Goal: Task Accomplishment & Management: Complete application form

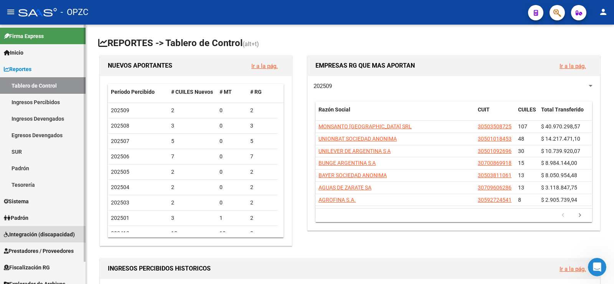
click at [42, 231] on span "Integración (discapacidad)" at bounding box center [39, 234] width 71 height 8
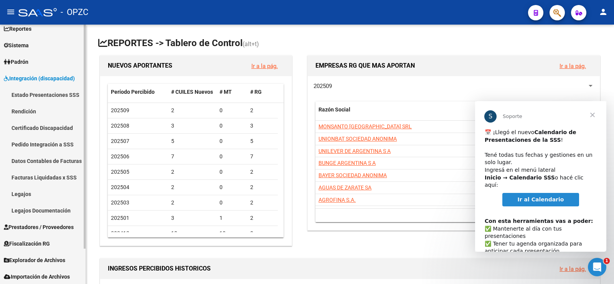
scroll to position [41, 0]
click at [21, 193] on link "Legajos" at bounding box center [43, 193] width 86 height 17
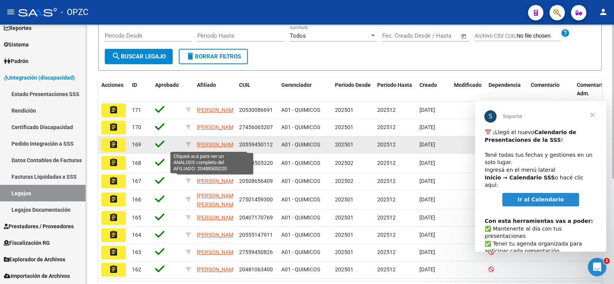
scroll to position [154, 0]
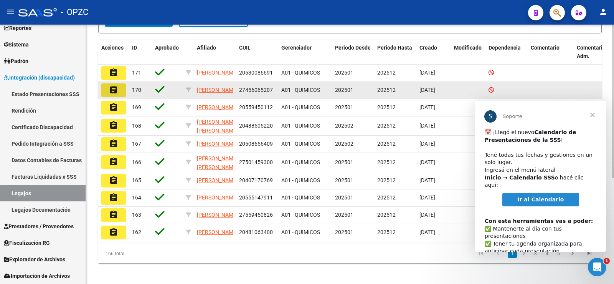
click at [112, 91] on mat-icon "assignment" at bounding box center [113, 89] width 9 height 9
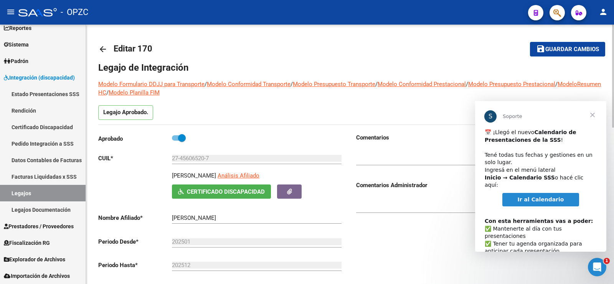
click at [591, 111] on span "Cerrar" at bounding box center [593, 115] width 28 height 28
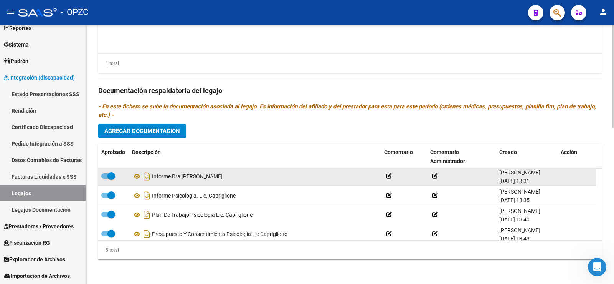
scroll to position [27, 0]
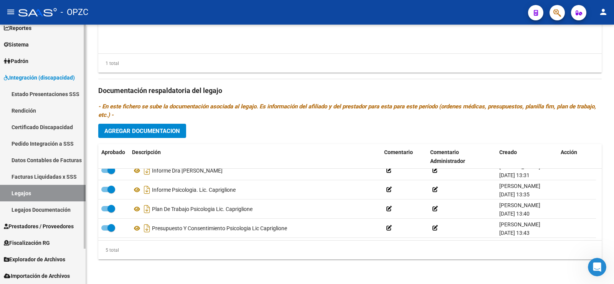
click at [71, 170] on link "Facturas Liquidadas x SSS" at bounding box center [43, 176] width 86 height 17
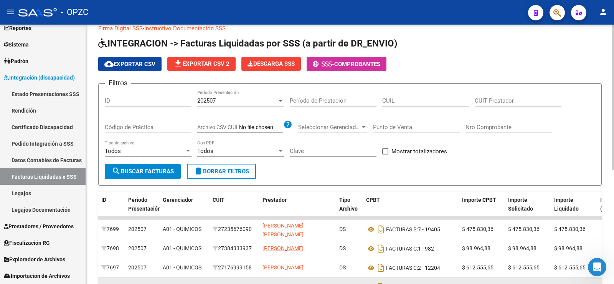
scroll to position [38, 0]
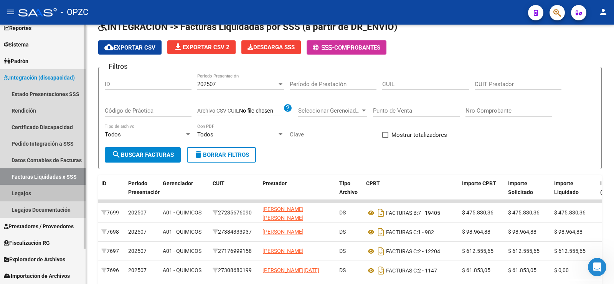
click at [41, 192] on link "Legajos" at bounding box center [43, 193] width 86 height 17
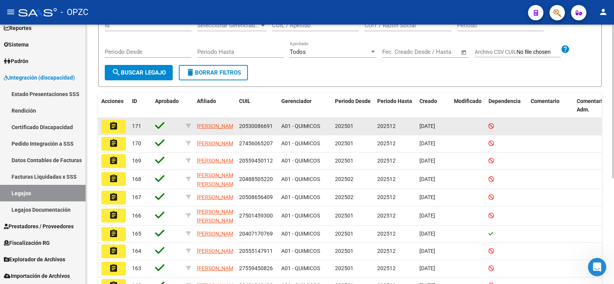
scroll to position [115, 0]
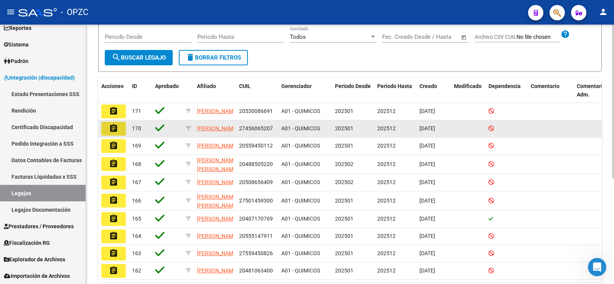
click at [116, 132] on mat-icon "assignment" at bounding box center [113, 128] width 9 height 9
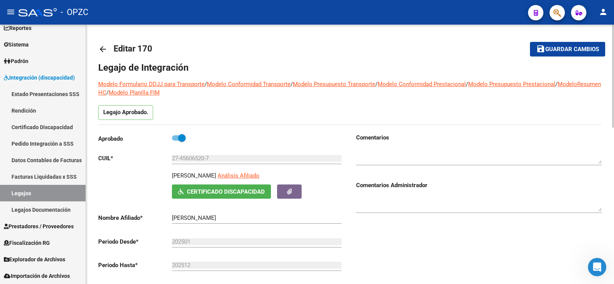
click at [102, 47] on mat-icon "arrow_back" at bounding box center [102, 49] width 9 height 9
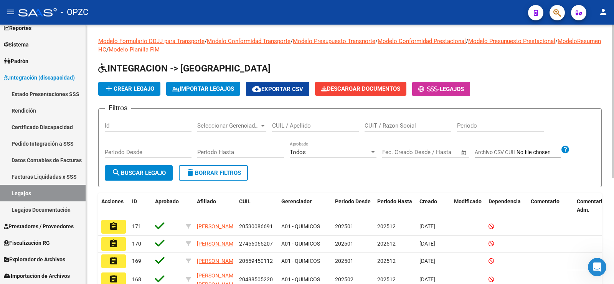
click at [237, 122] on div "Seleccionar Gerenciador Seleccionar Gerenciador" at bounding box center [231, 123] width 69 height 17
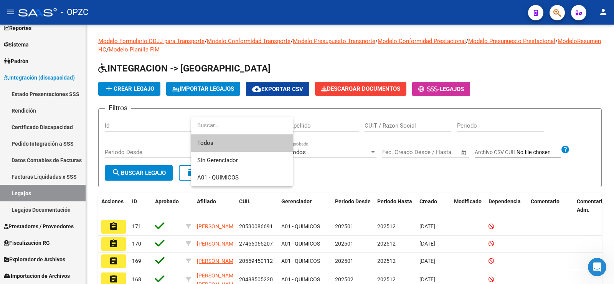
click at [562, 168] on div at bounding box center [307, 142] width 614 height 284
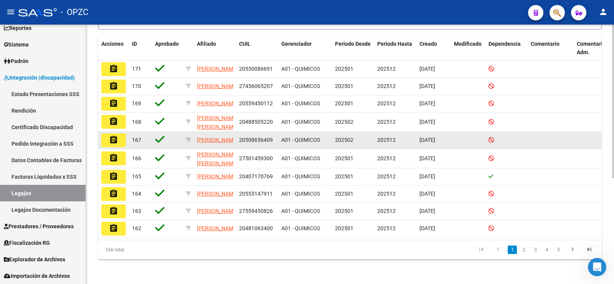
scroll to position [178, 0]
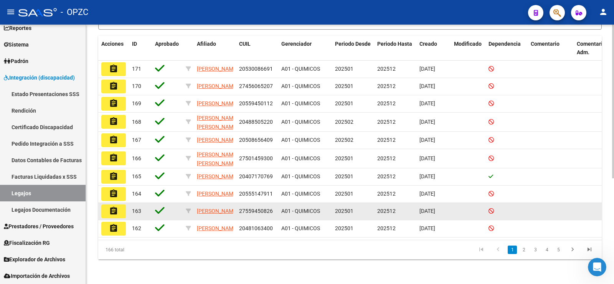
click at [113, 206] on mat-icon "assignment" at bounding box center [113, 210] width 9 height 9
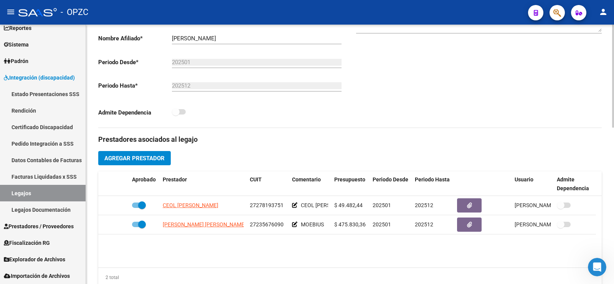
scroll to position [192, 0]
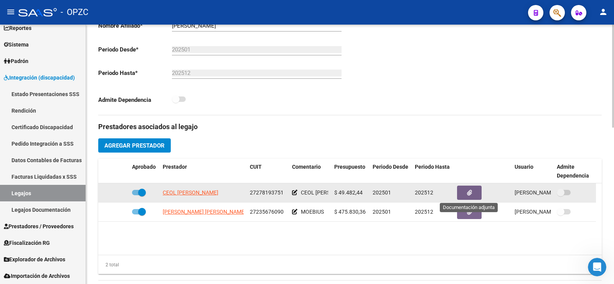
click at [474, 188] on button "button" at bounding box center [469, 192] width 25 height 14
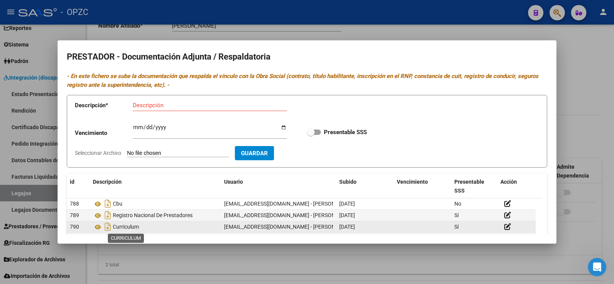
click at [124, 226] on span "Curriculum" at bounding box center [126, 227] width 26 height 6
click at [99, 226] on icon at bounding box center [98, 226] width 10 height 9
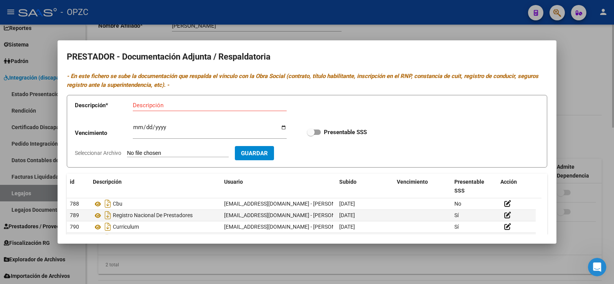
click at [611, 105] on div at bounding box center [307, 142] width 614 height 284
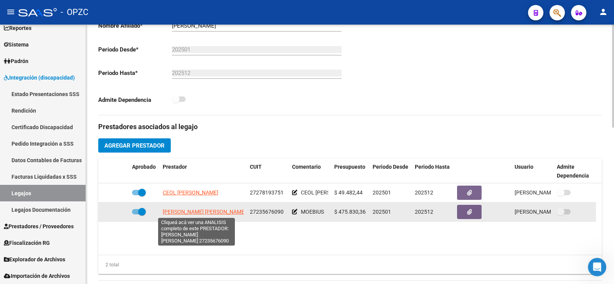
click at [218, 212] on span "[PERSON_NAME] [PERSON_NAME]" at bounding box center [204, 211] width 83 height 6
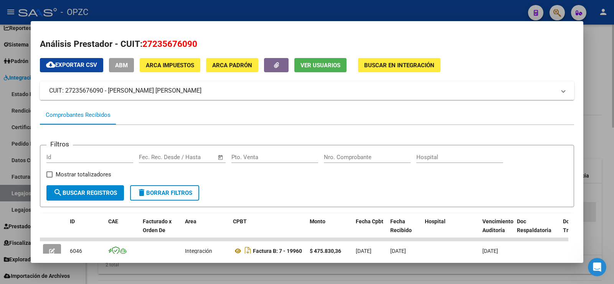
scroll to position [97, 0]
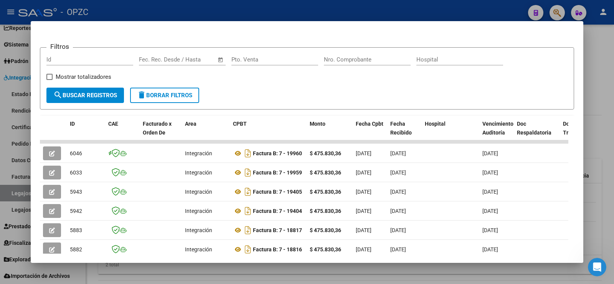
click at [601, 140] on div at bounding box center [307, 142] width 614 height 284
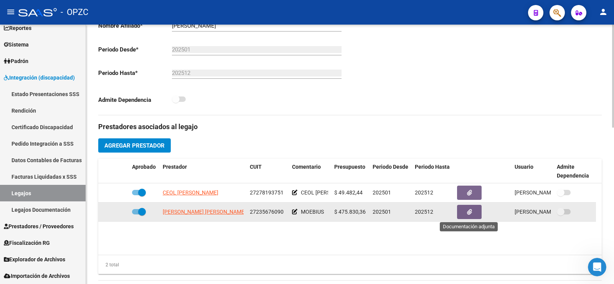
click at [468, 213] on icon "button" at bounding box center [469, 212] width 5 height 6
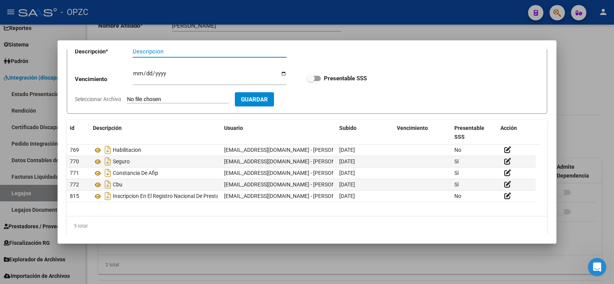
scroll to position [61, 0]
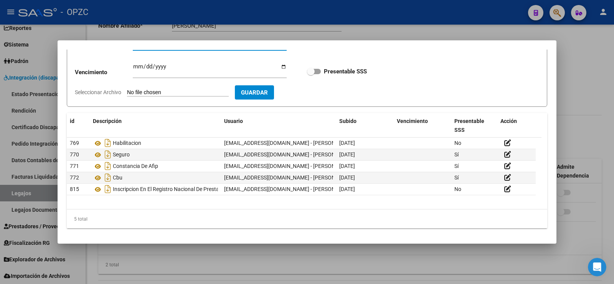
click at [580, 92] on div at bounding box center [307, 142] width 614 height 284
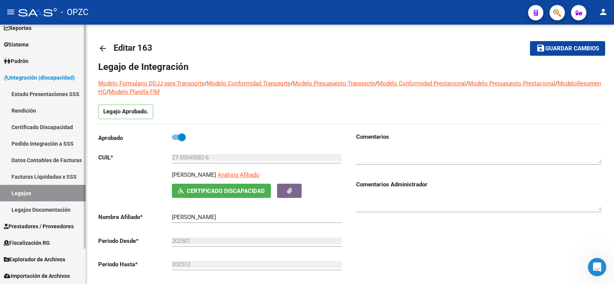
scroll to position [0, 0]
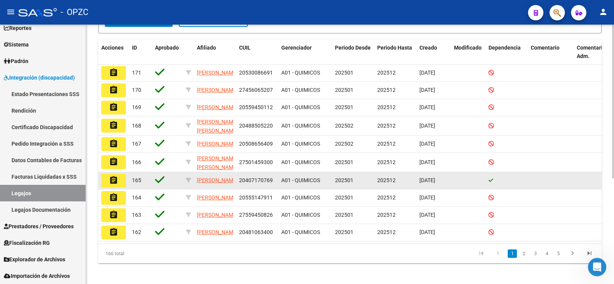
scroll to position [178, 0]
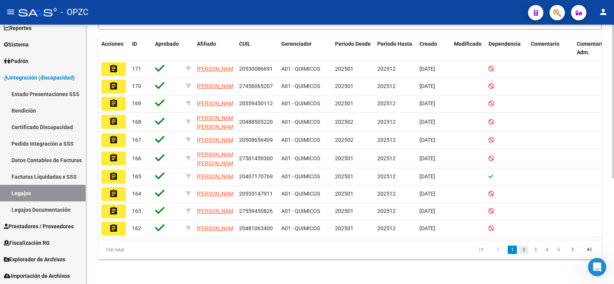
click at [525, 248] on link "2" at bounding box center [523, 249] width 9 height 8
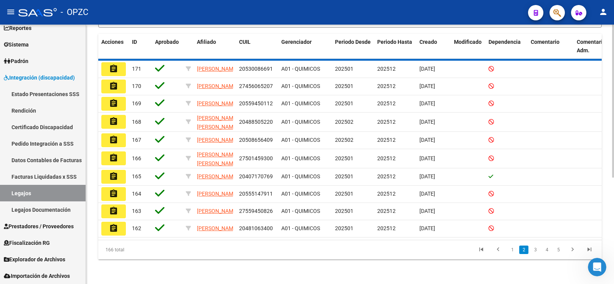
scroll to position [177, 0]
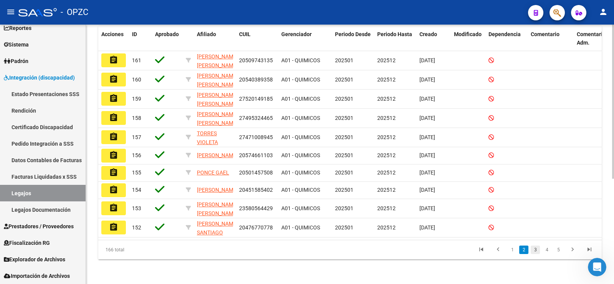
click at [537, 249] on link "3" at bounding box center [535, 249] width 9 height 8
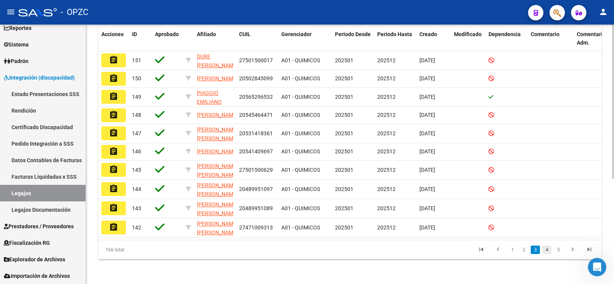
click at [547, 249] on link "4" at bounding box center [546, 249] width 9 height 8
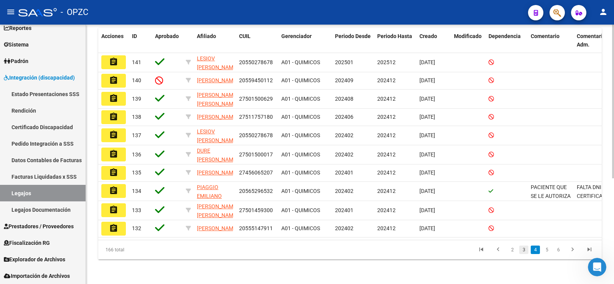
click at [524, 249] on link "3" at bounding box center [523, 249] width 9 height 8
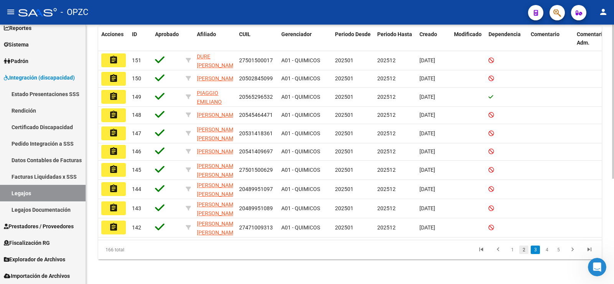
click at [525, 247] on link "2" at bounding box center [523, 249] width 9 height 8
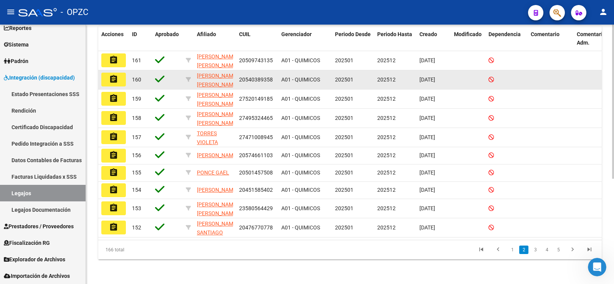
click at [113, 74] on mat-icon "assignment" at bounding box center [113, 78] width 9 height 9
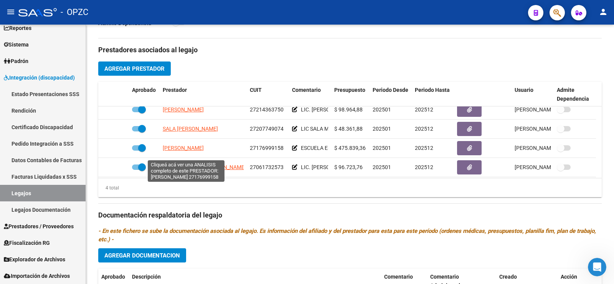
scroll to position [8, 0]
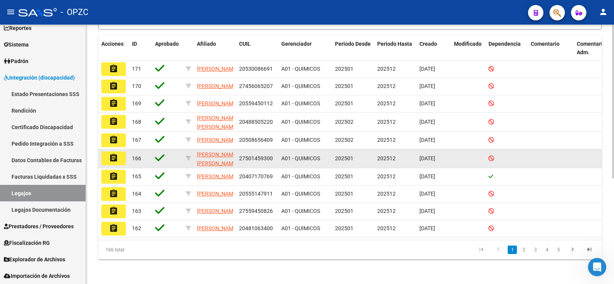
scroll to position [178, 0]
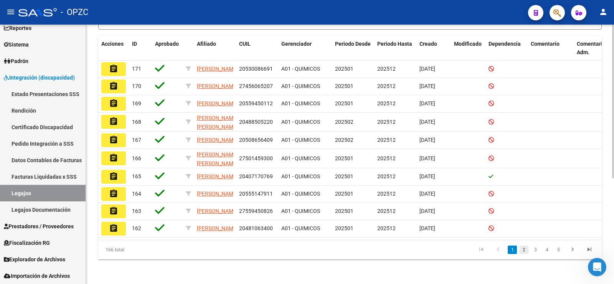
click at [527, 250] on link "2" at bounding box center [523, 249] width 9 height 8
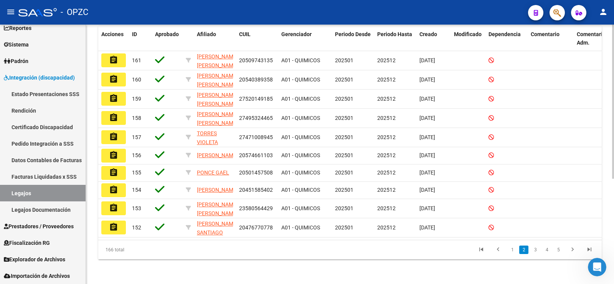
scroll to position [177, 0]
click at [536, 248] on link "3" at bounding box center [535, 249] width 9 height 8
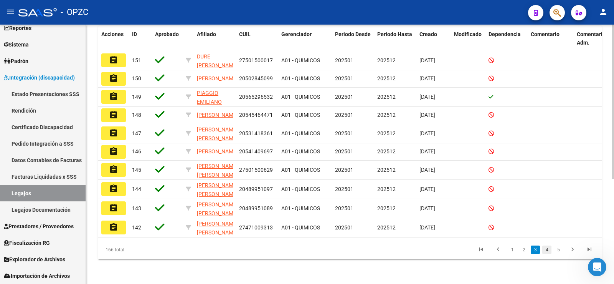
click at [549, 248] on link "4" at bounding box center [546, 249] width 9 height 8
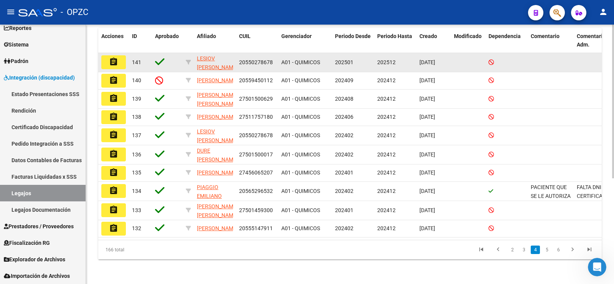
click at [112, 57] on mat-icon "assignment" at bounding box center [113, 61] width 9 height 9
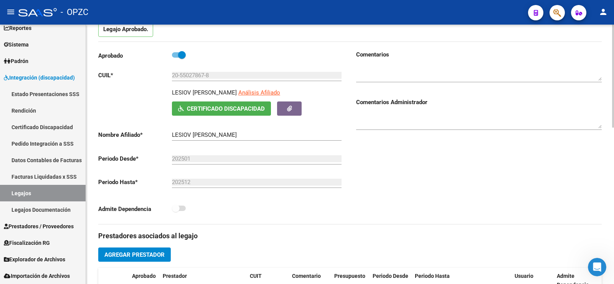
scroll to position [154, 0]
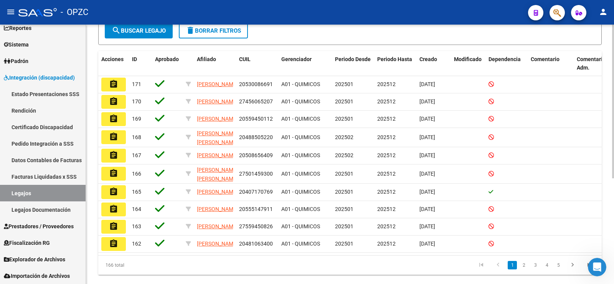
scroll to position [154, 0]
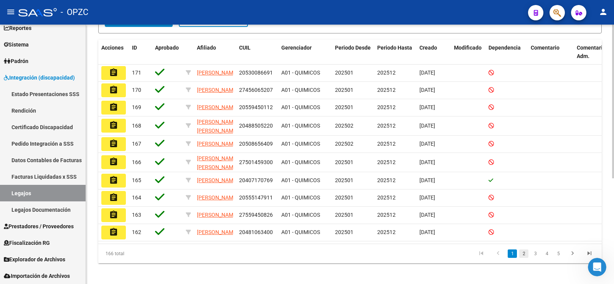
click at [525, 258] on link "2" at bounding box center [523, 253] width 9 height 8
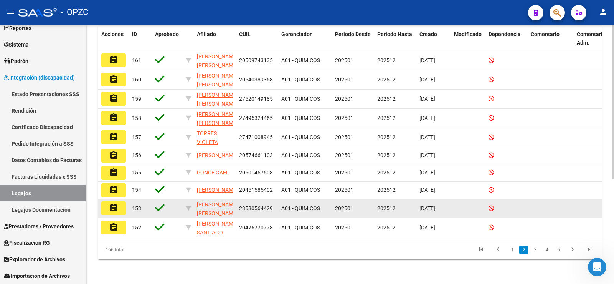
scroll to position [177, 0]
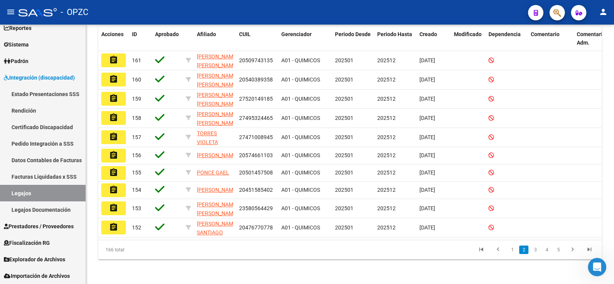
click at [513, 249] on link "1" at bounding box center [512, 249] width 9 height 8
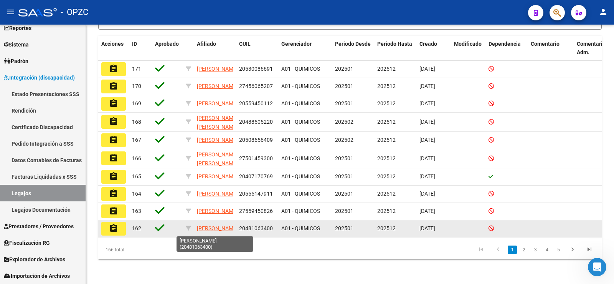
click at [209, 224] on app-link-go-to "[PERSON_NAME]" at bounding box center [217, 228] width 41 height 9
click at [114, 223] on mat-icon "assignment" at bounding box center [113, 227] width 9 height 9
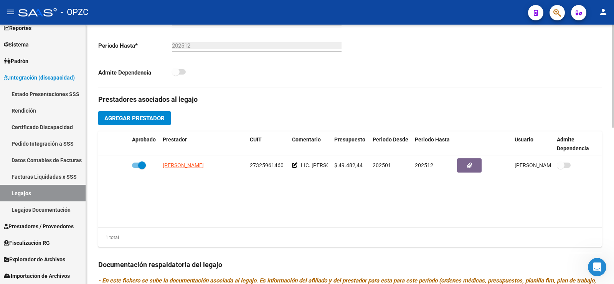
scroll to position [230, 0]
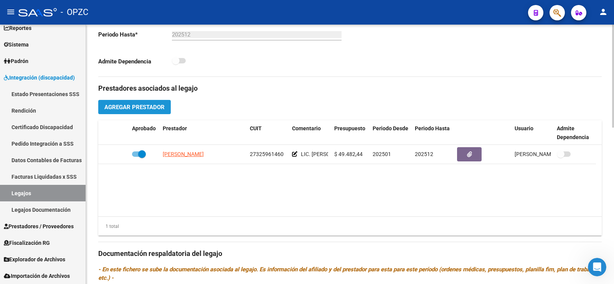
click at [155, 107] on span "Agregar Prestador" at bounding box center [134, 107] width 60 height 7
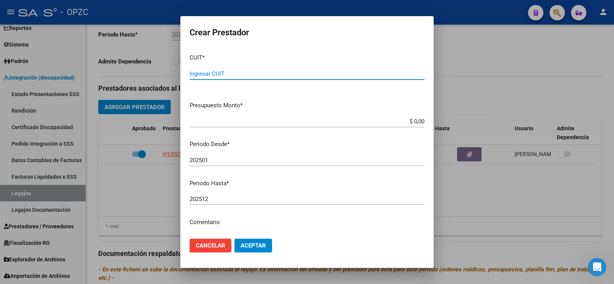
click at [251, 78] on div "Ingresar CUIT" at bounding box center [307, 74] width 235 height 12
type input "27-38341129-2"
click at [417, 119] on input "$ 0,00" at bounding box center [307, 121] width 235 height 7
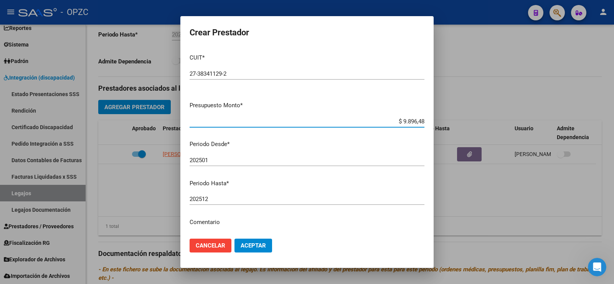
type input "$ 98.964,88"
click at [216, 220] on p "Comentario" at bounding box center [307, 222] width 235 height 9
click at [221, 221] on p "Comentario" at bounding box center [307, 222] width 235 height 9
click at [219, 222] on p "Comentario" at bounding box center [307, 222] width 235 height 9
drag, startPoint x: 225, startPoint y: 226, endPoint x: 224, endPoint y: 221, distance: 5.0
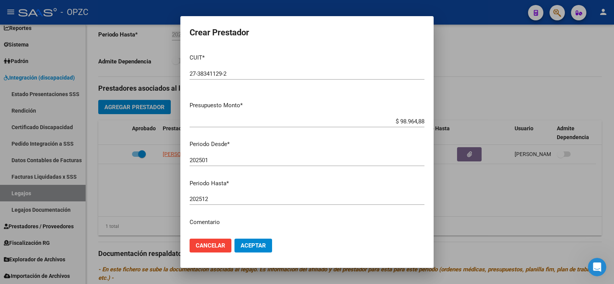
click at [225, 225] on mat-dialog-content "CUIT * 27-38341129-2 Ingresar CUIT ARCA Padrón Presupuesto Monto * $ 98.964,88 …" at bounding box center [306, 140] width 253 height 184
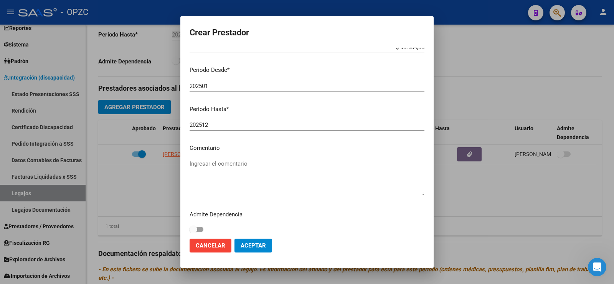
scroll to position [79, 0]
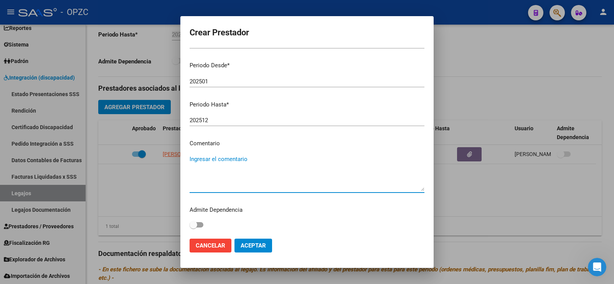
click at [231, 157] on textarea "Ingresar el comentario" at bounding box center [307, 173] width 235 height 36
type textarea "LIC. [PERSON_NAME][US_STATE]"
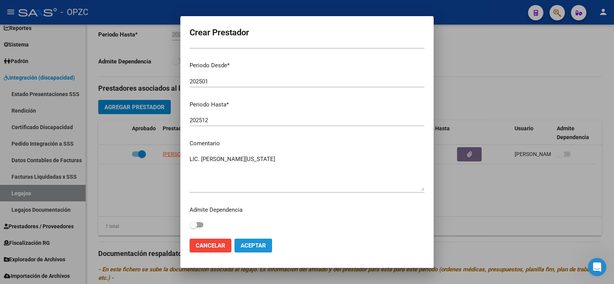
click at [257, 246] on span "Aceptar" at bounding box center [253, 245] width 25 height 7
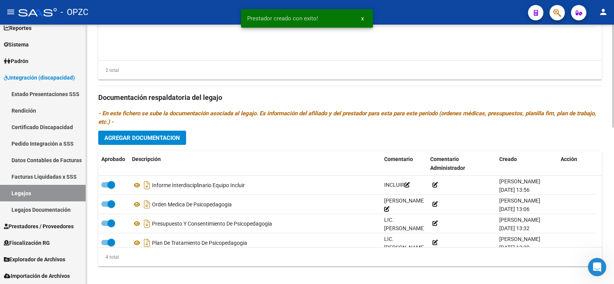
scroll to position [393, 0]
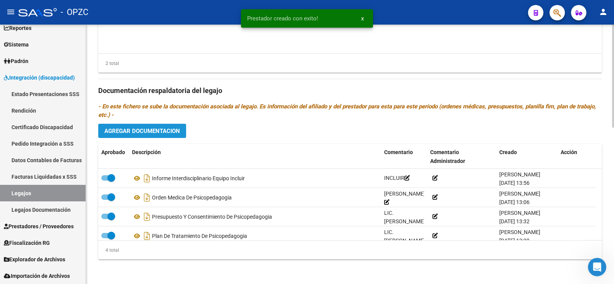
click at [135, 135] on button "Agregar Documentacion" at bounding box center [142, 131] width 88 height 14
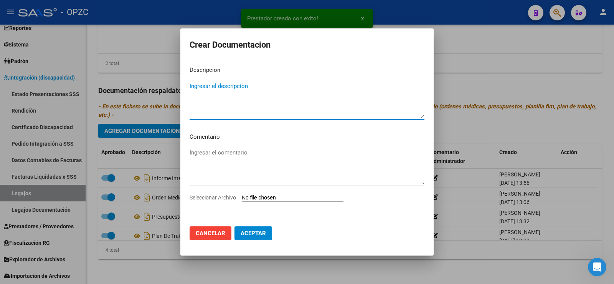
click at [218, 92] on textarea "Ingresar el descripcion" at bounding box center [307, 100] width 235 height 36
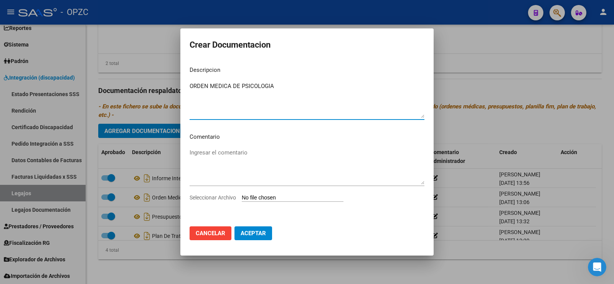
type textarea "ORDEN MEDICA DE PSICOLOGIA"
click at [226, 156] on textarea "Ingresar el comentario" at bounding box center [307, 166] width 235 height 36
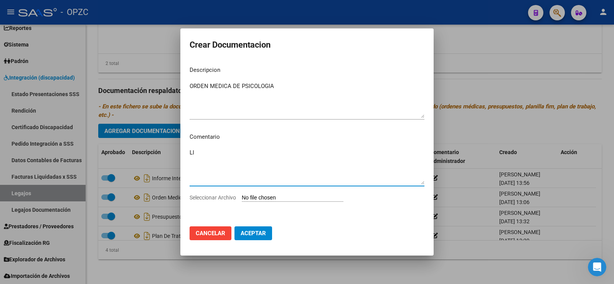
type textarea "L"
type textarea "[PERSON_NAME]"
click at [221, 199] on span "Seleccionar Archivo" at bounding box center [213, 197] width 46 height 6
click at [242, 199] on input "Seleccionar Archivo" at bounding box center [293, 197] width 102 height 7
type input "C:\fakepath\CCI18092025.pdf"
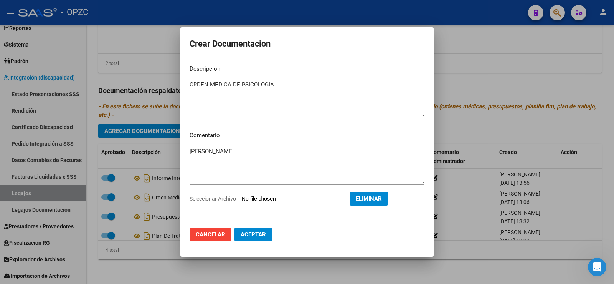
click at [252, 235] on span "Aceptar" at bounding box center [253, 234] width 25 height 7
checkbox input "false"
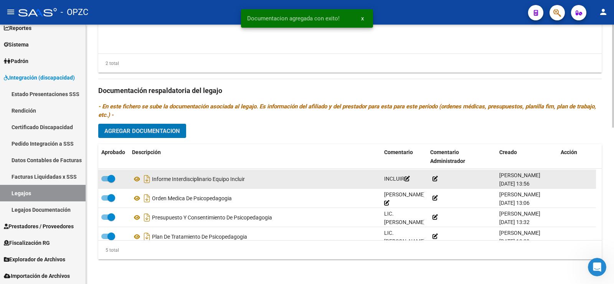
scroll to position [27, 0]
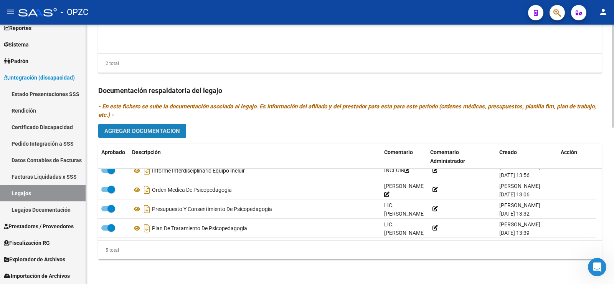
click at [143, 134] on span "Agregar Documentacion" at bounding box center [142, 130] width 76 height 7
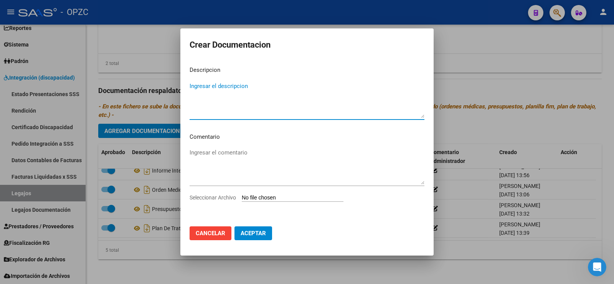
click at [222, 199] on span "Seleccionar Archivo" at bounding box center [213, 197] width 46 height 6
click at [242, 199] on input "Seleccionar Archivo" at bounding box center [293, 197] width 102 height 7
type input "C:\fakepath\CCI18092025_0001.pdf"
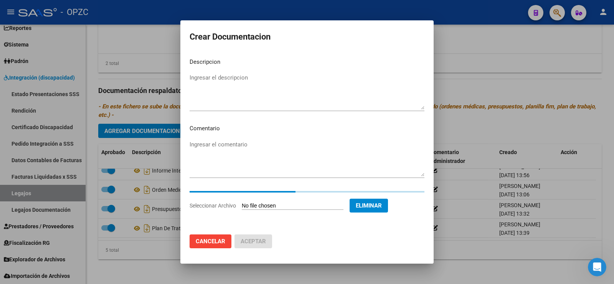
click at [259, 83] on textarea "Ingresar el descripcion" at bounding box center [307, 91] width 235 height 36
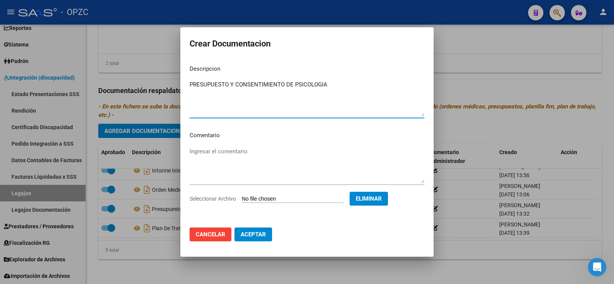
type textarea "PRESUPUESTO Y CONSENTIMIENTO DE PSICOLOGIA"
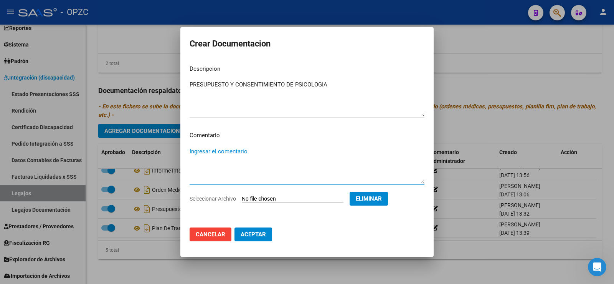
drag, startPoint x: 259, startPoint y: 152, endPoint x: 261, endPoint y: 149, distance: 4.0
click at [261, 149] on textarea "Ingresar el comentario" at bounding box center [307, 165] width 235 height 36
type textarea "LIC. [PERSON_NAME] [PERSON_NAME][US_STATE]"
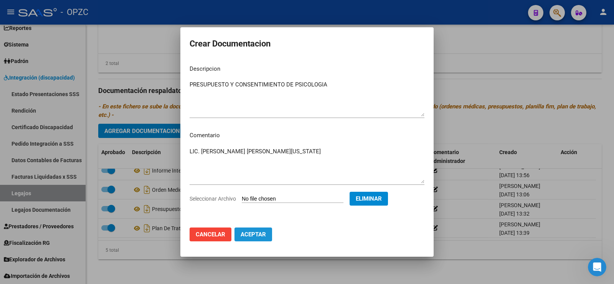
click at [253, 236] on span "Aceptar" at bounding box center [253, 234] width 25 height 7
checkbox input "false"
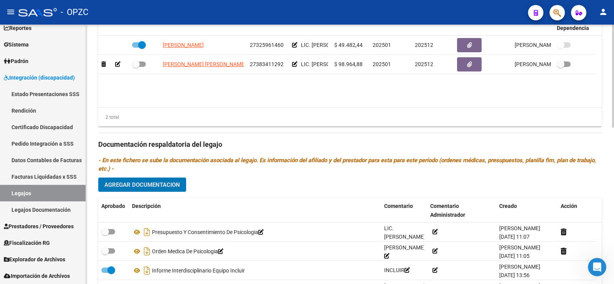
scroll to position [240, 0]
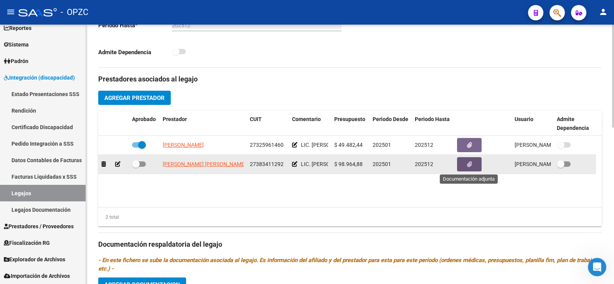
click at [470, 163] on icon "button" at bounding box center [469, 164] width 5 height 6
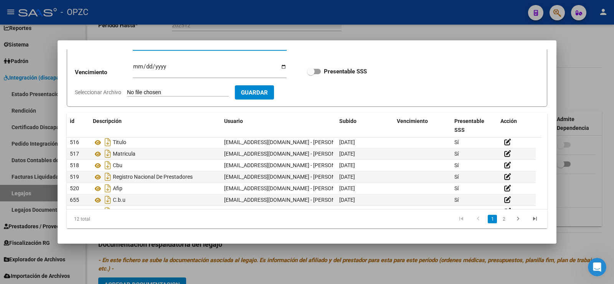
scroll to position [0, 0]
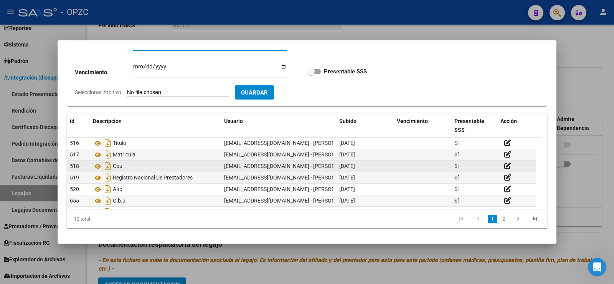
click at [143, 163] on div "Cbu" at bounding box center [155, 166] width 125 height 12
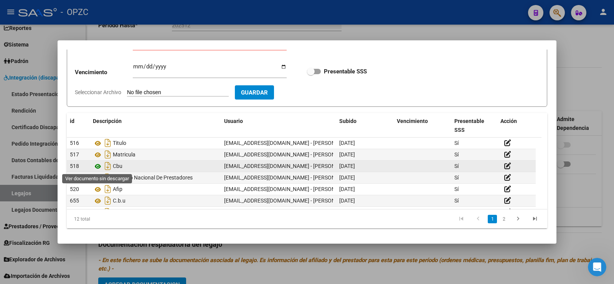
click at [95, 164] on icon at bounding box center [98, 166] width 10 height 9
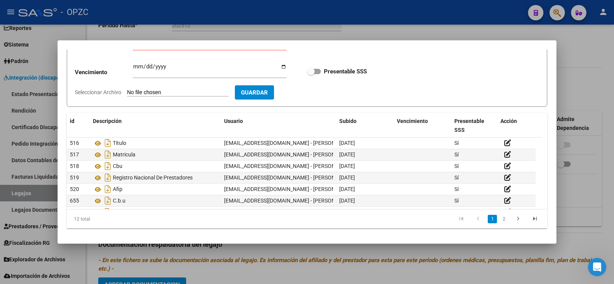
click at [590, 54] on div at bounding box center [307, 142] width 614 height 284
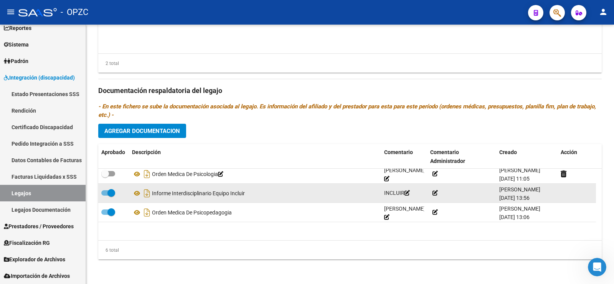
scroll to position [46, 0]
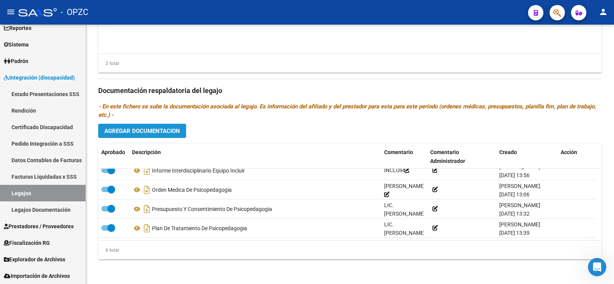
click at [149, 124] on button "Agregar Documentacion" at bounding box center [142, 131] width 88 height 14
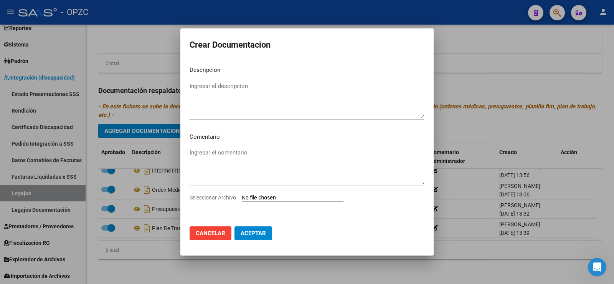
click at [216, 198] on span "Seleccionar Archivo" at bounding box center [213, 197] width 46 height 6
click at [242, 198] on input "Seleccionar Archivo" at bounding box center [293, 197] width 102 height 7
type input "C:\fakepath\CCI18092025_0002.pdf"
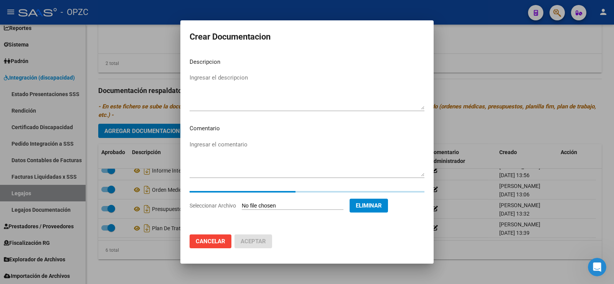
click at [228, 84] on textarea "Ingresar el descripcion" at bounding box center [307, 91] width 235 height 36
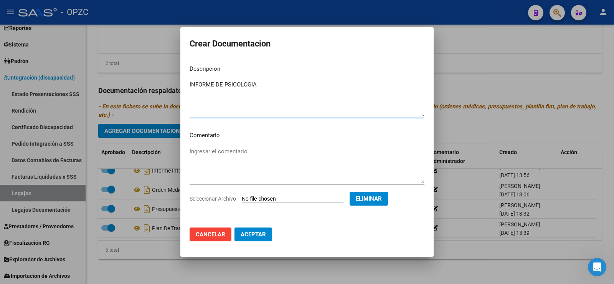
type textarea "INFORME DE PSICOLOGIA"
click at [250, 144] on mat-dialog-content "Descripcion INFORME DE PSICOLOGIA Ingresar el descripcion Comentario Ingresar e…" at bounding box center [306, 140] width 253 height 163
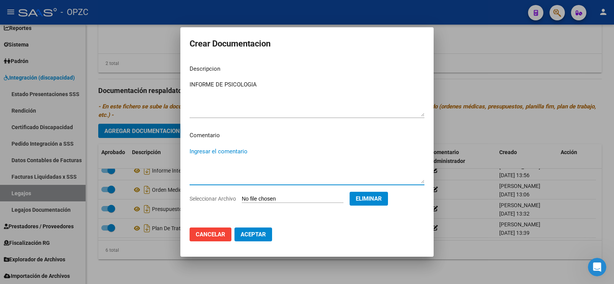
click at [252, 153] on textarea "Ingresar el comentario" at bounding box center [307, 165] width 235 height 36
type textarea "LIC. [PERSON_NAME] [PERSON_NAME][US_STATE]"
click at [262, 236] on span "Aceptar" at bounding box center [253, 234] width 25 height 7
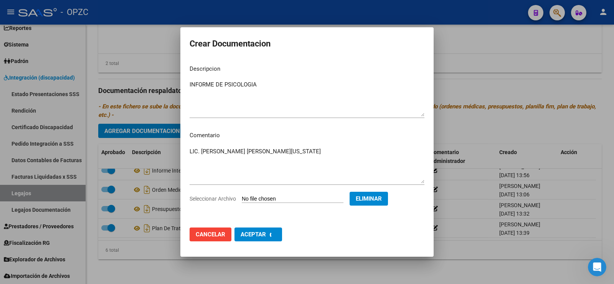
checkbox input "false"
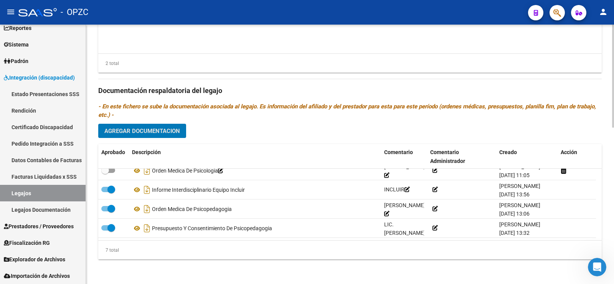
click at [151, 137] on button "Agregar Documentacion" at bounding box center [142, 131] width 88 height 14
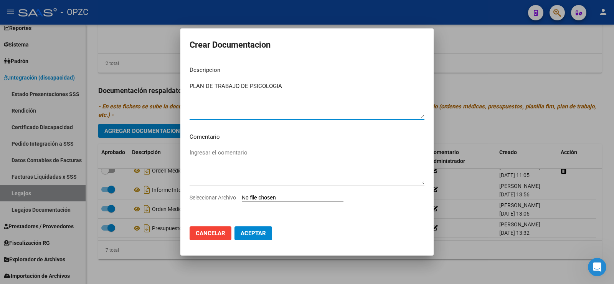
type textarea "PLAN DE TRABAJO DE PSICOLOGIA"
click at [228, 198] on span "Seleccionar Archivo" at bounding box center [213, 197] width 46 height 6
click at [242, 198] on input "Seleccionar Archivo" at bounding box center [293, 197] width 102 height 7
type input "C:\fakepath\PLAN DE TRABAJO DE PSICOLOGIA.pdf"
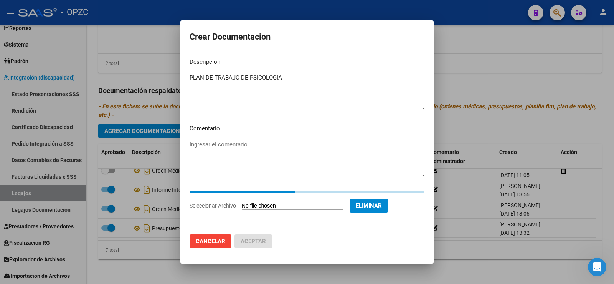
click at [210, 143] on textarea "Ingresar el comentario" at bounding box center [307, 158] width 235 height 36
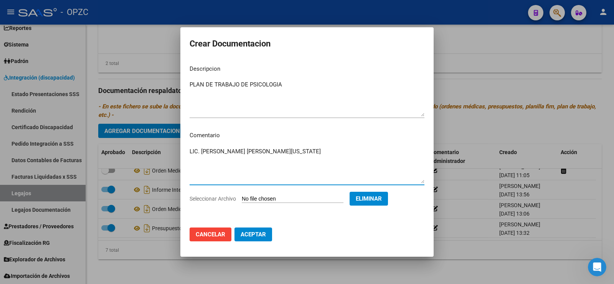
type textarea "LIC. [PERSON_NAME] [PERSON_NAME][US_STATE]"
click at [249, 229] on button "Aceptar" at bounding box center [254, 234] width 38 height 14
checkbox input "false"
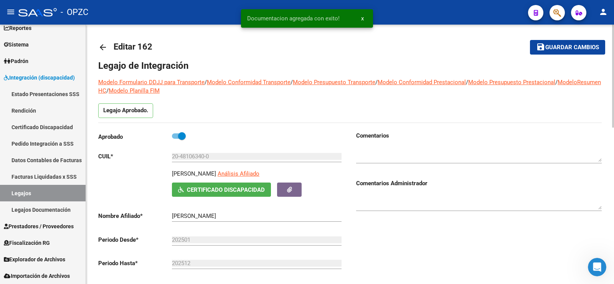
scroll to position [0, 0]
